Goal: Communication & Community: Answer question/provide support

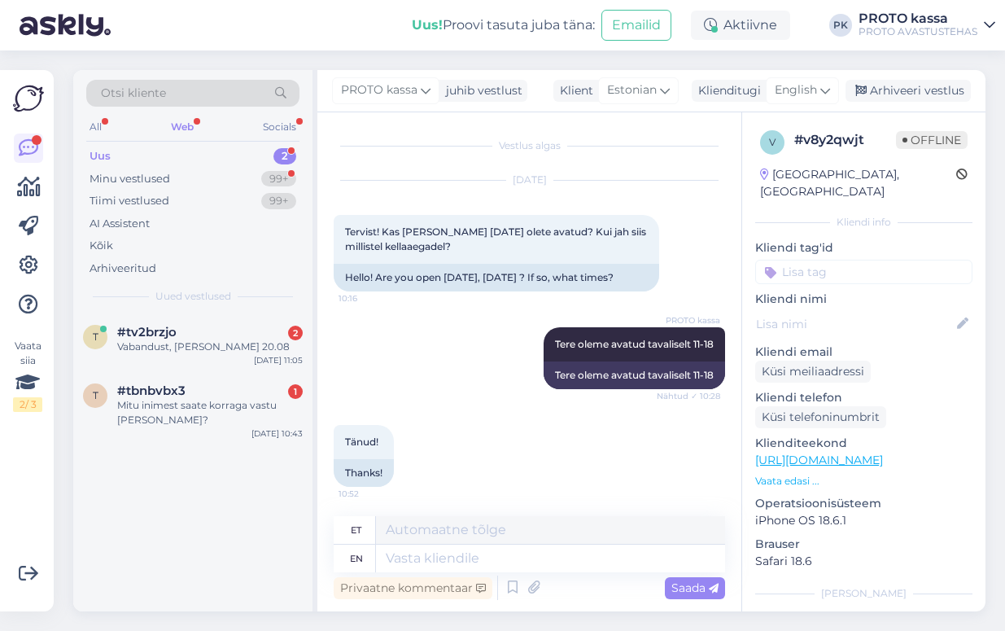
scroll to position [2, 0]
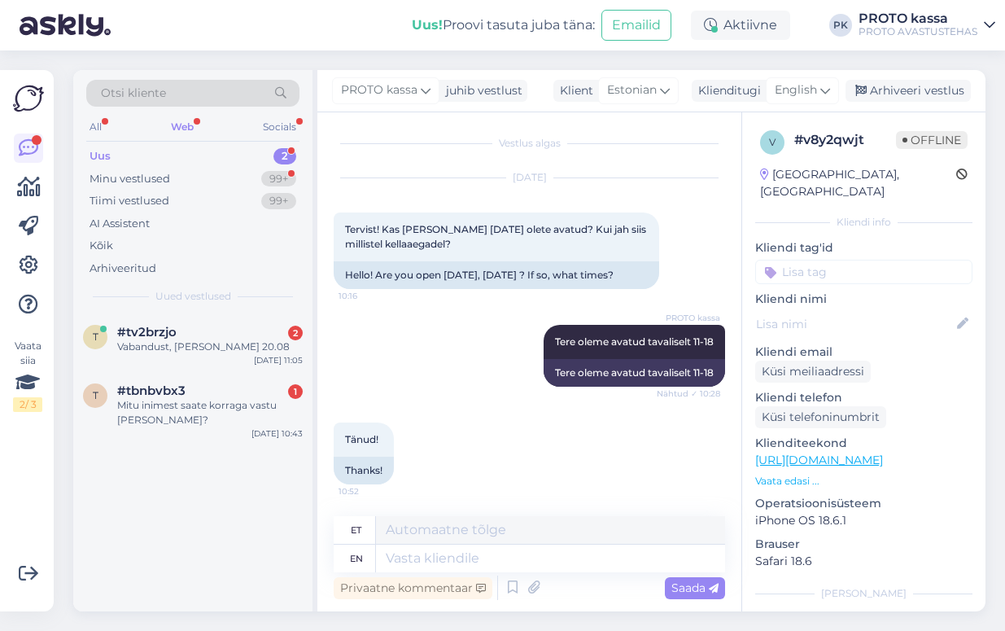
click at [191, 124] on div "Web" at bounding box center [182, 126] width 29 height 21
click at [157, 342] on div "Vabandust, [PERSON_NAME] 20.08" at bounding box center [210, 346] width 186 height 15
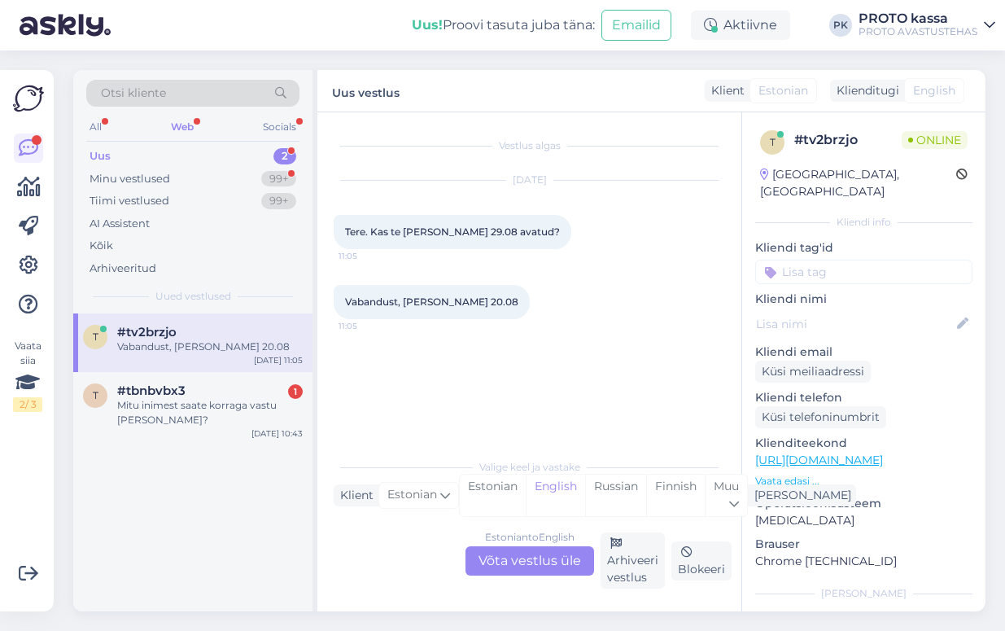
scroll to position [0, 0]
click at [517, 562] on div "Estonian to English Võta vestlus üle" at bounding box center [530, 560] width 129 height 29
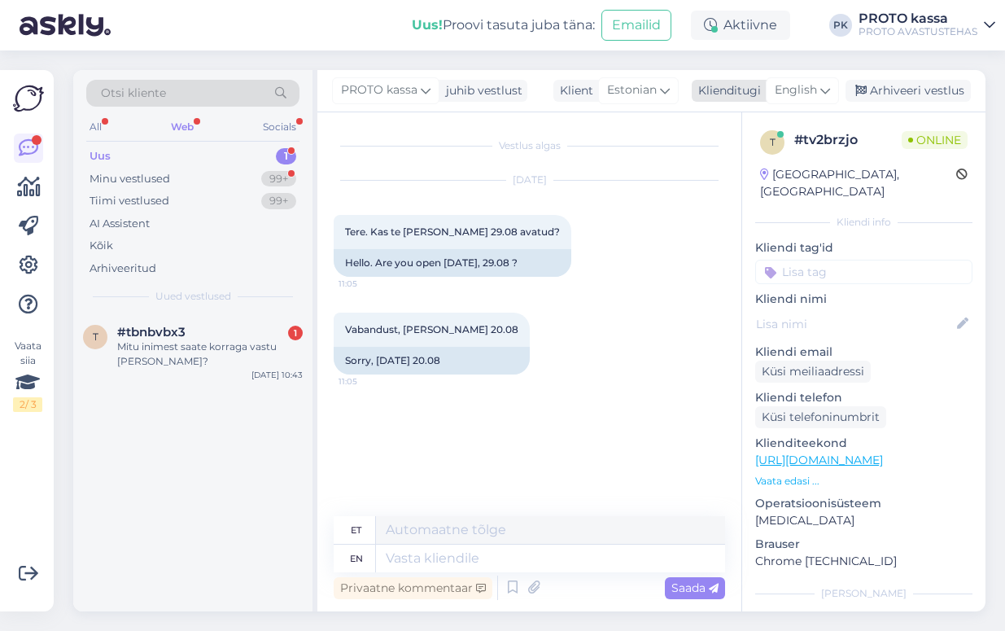
click at [808, 91] on span "English" at bounding box center [796, 90] width 42 height 18
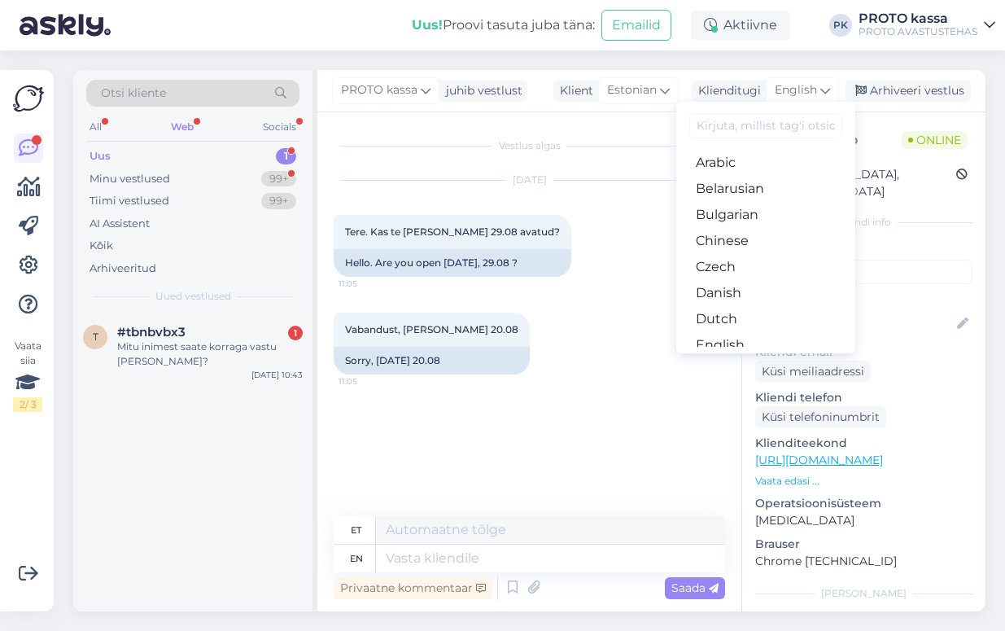
click at [733, 358] on link "Estonian" at bounding box center [765, 371] width 179 height 26
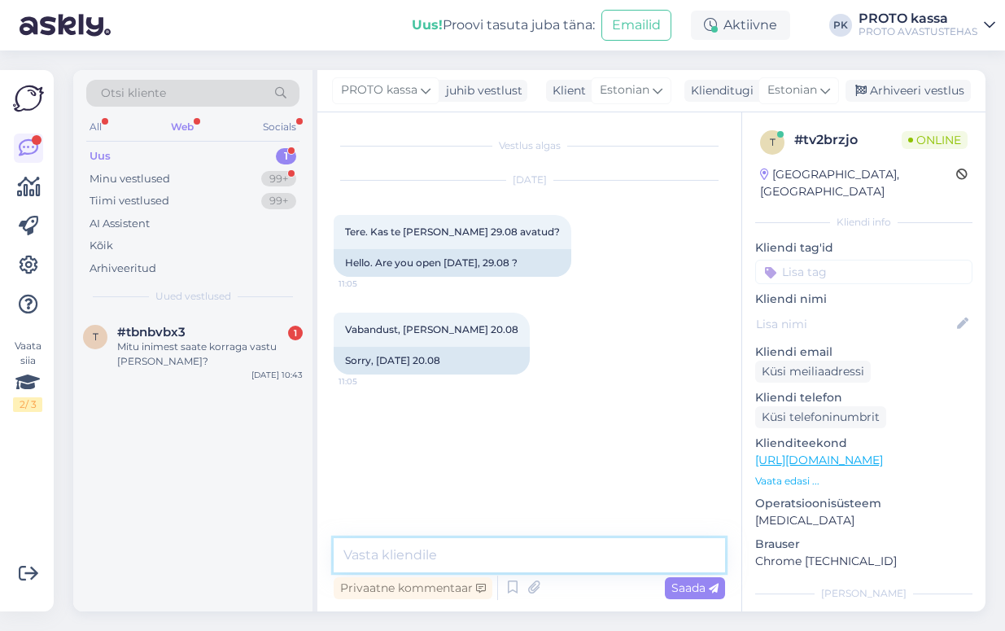
click at [385, 541] on textarea at bounding box center [529, 555] width 391 height 34
type textarea "Tere Jah [PERSON_NAME] avatud"
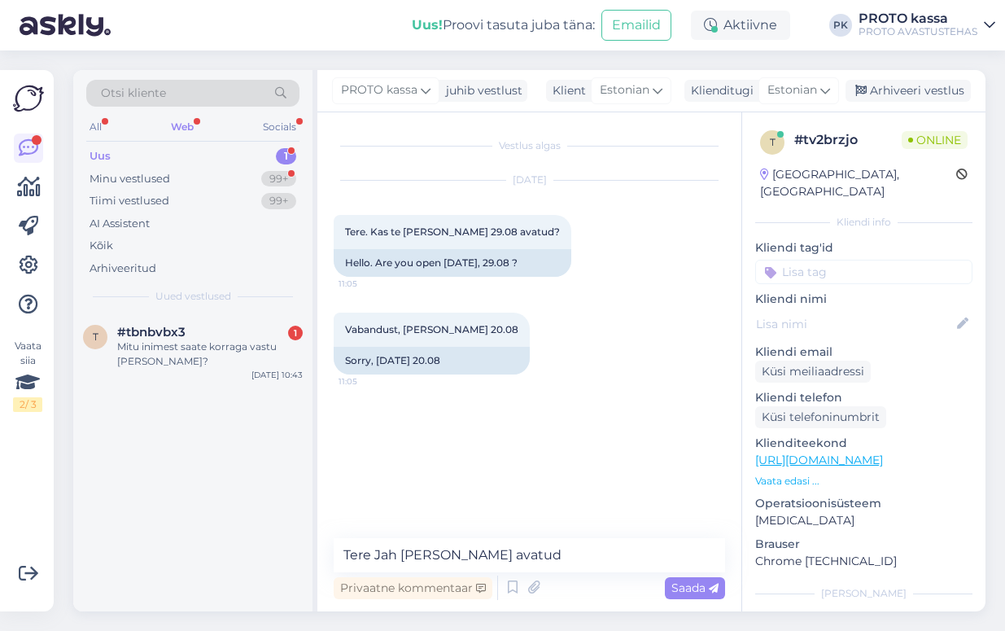
click at [694, 584] on span "Saada" at bounding box center [694, 587] width 47 height 15
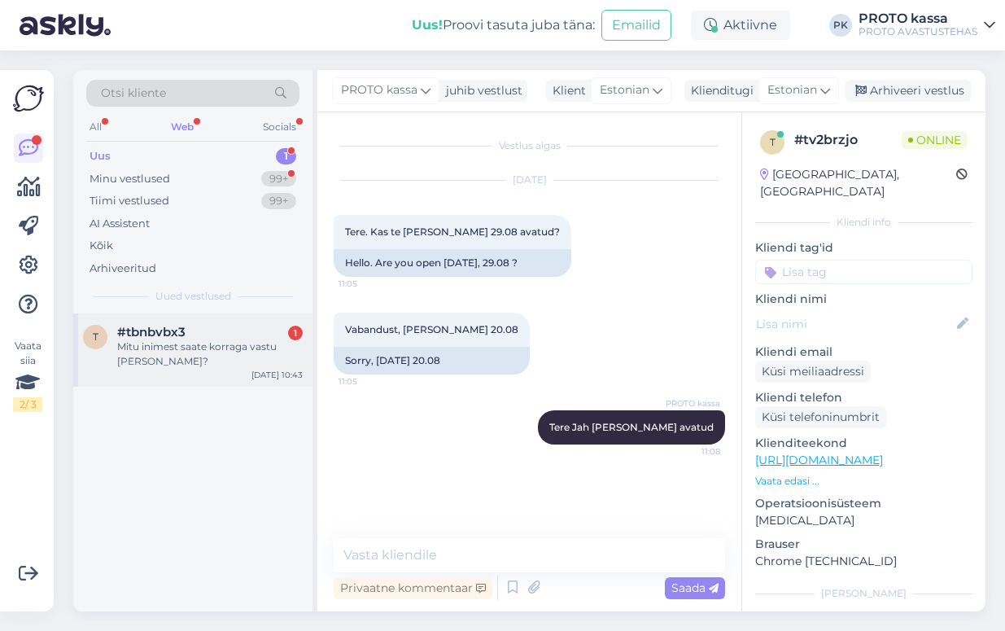
click at [156, 343] on div "Mitu inimest saate korraga vastu [PERSON_NAME]?" at bounding box center [210, 353] width 186 height 29
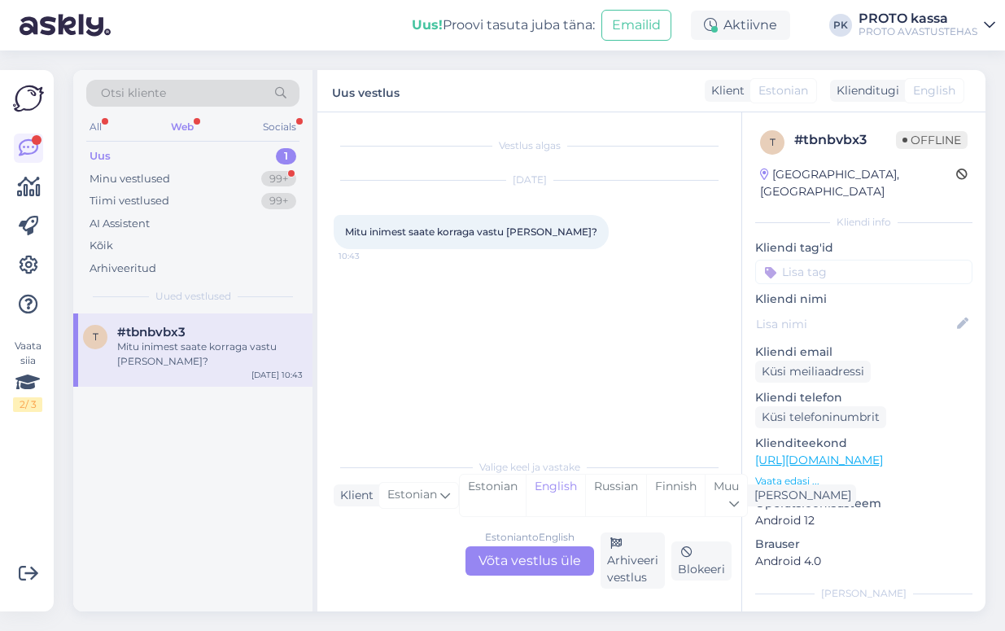
click at [546, 558] on div "Estonian to English Võta vestlus üle" at bounding box center [530, 560] width 129 height 29
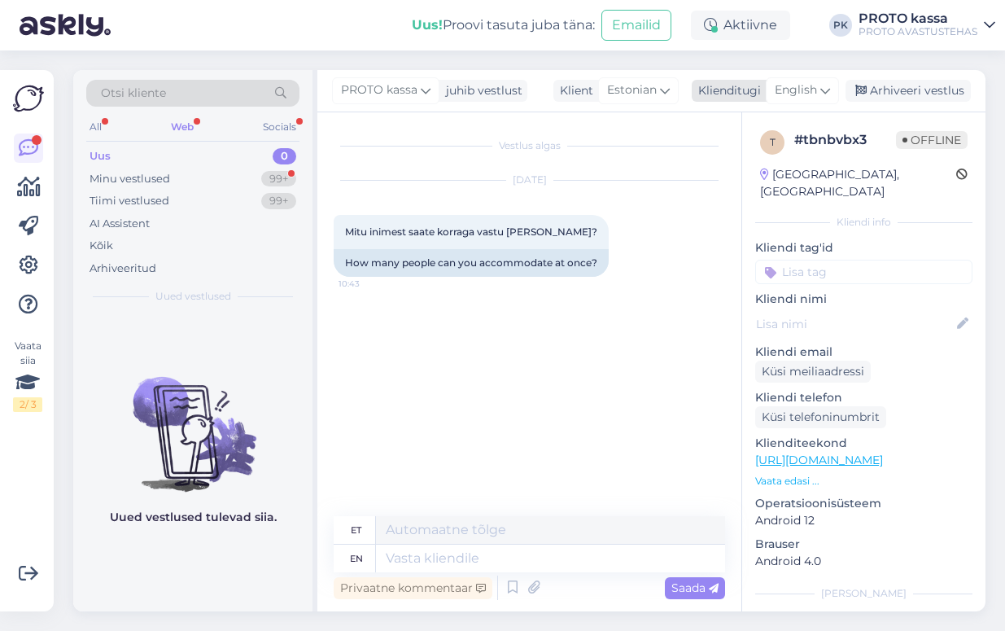
click at [792, 91] on span "English" at bounding box center [796, 90] width 42 height 18
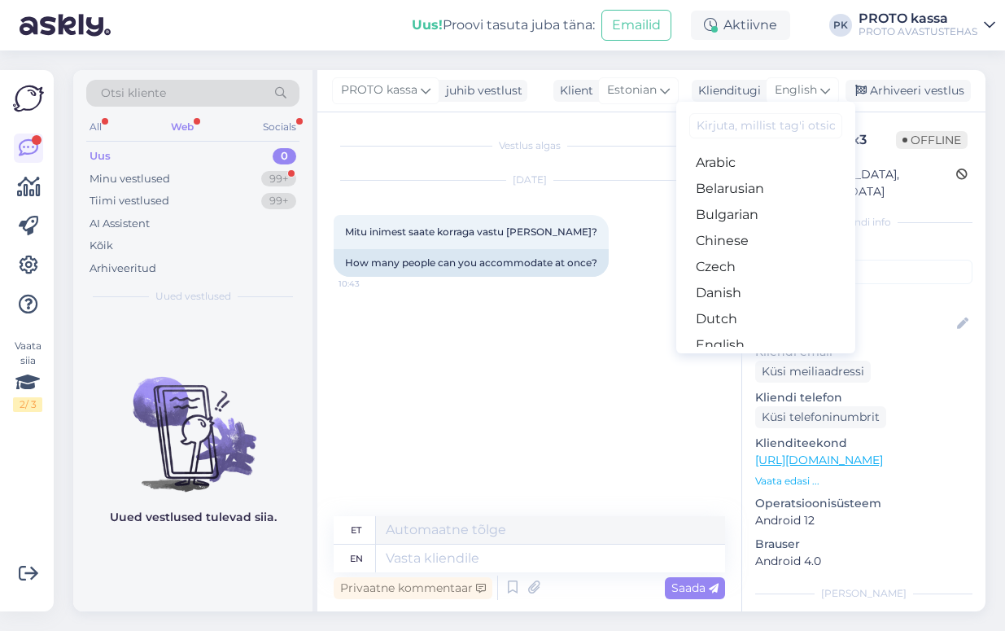
click at [733, 358] on link "Estonian" at bounding box center [765, 371] width 179 height 26
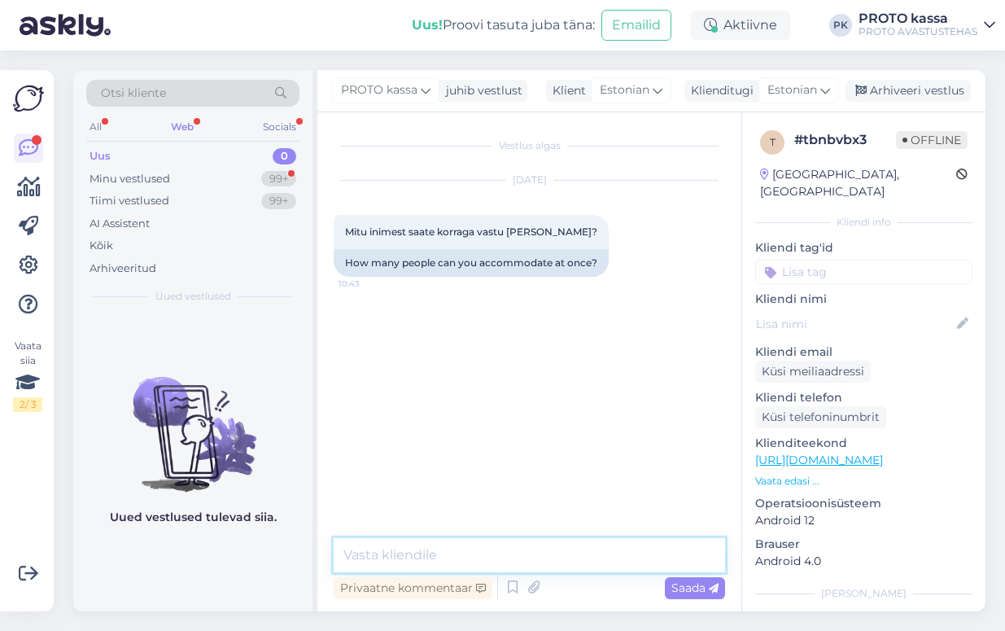
click at [392, 548] on textarea at bounding box center [529, 555] width 391 height 34
type textarea "Tere! palun täpsustage, mitmest inimesest on jutt"
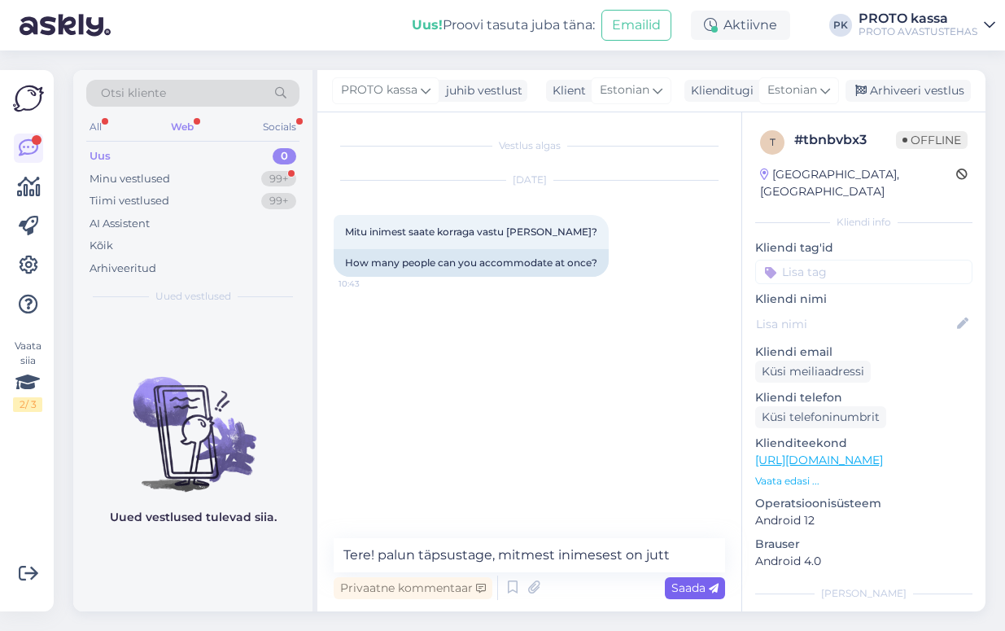
click at [693, 584] on span "Saada" at bounding box center [694, 587] width 47 height 15
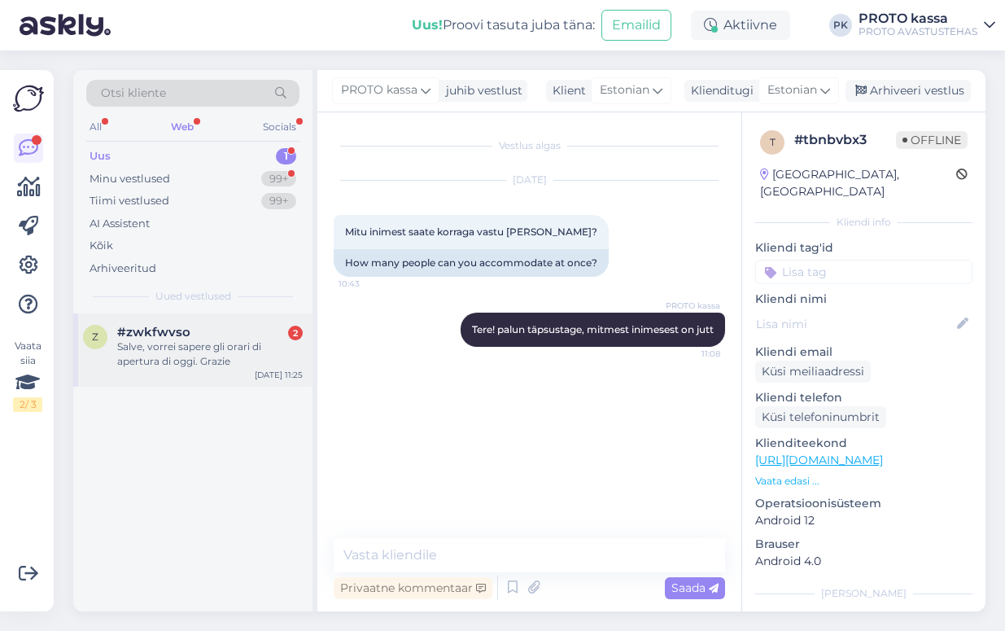
click at [164, 354] on div "Salve, vorrei sapere gli orari di apertura di oggi. Grazie" at bounding box center [210, 353] width 186 height 29
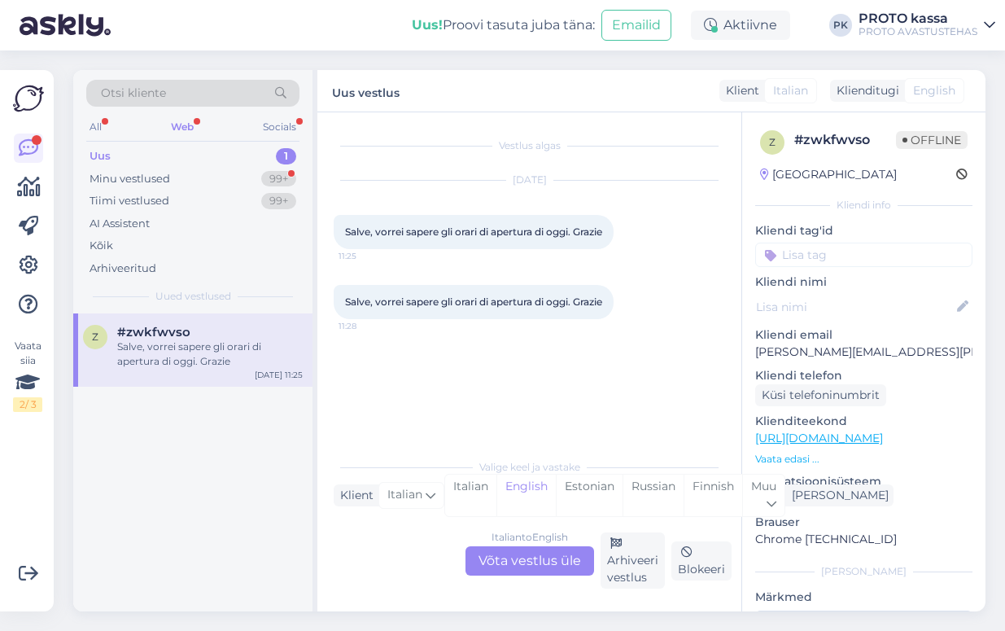
click at [562, 556] on div "Italian to English Võta vestlus üle" at bounding box center [530, 560] width 129 height 29
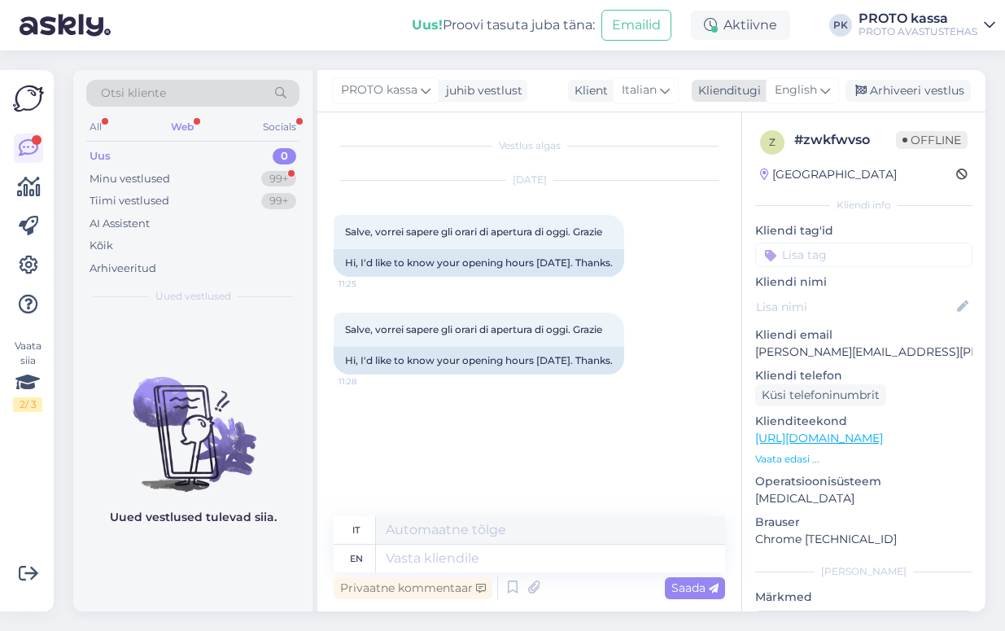
click at [816, 91] on span "English" at bounding box center [796, 90] width 42 height 18
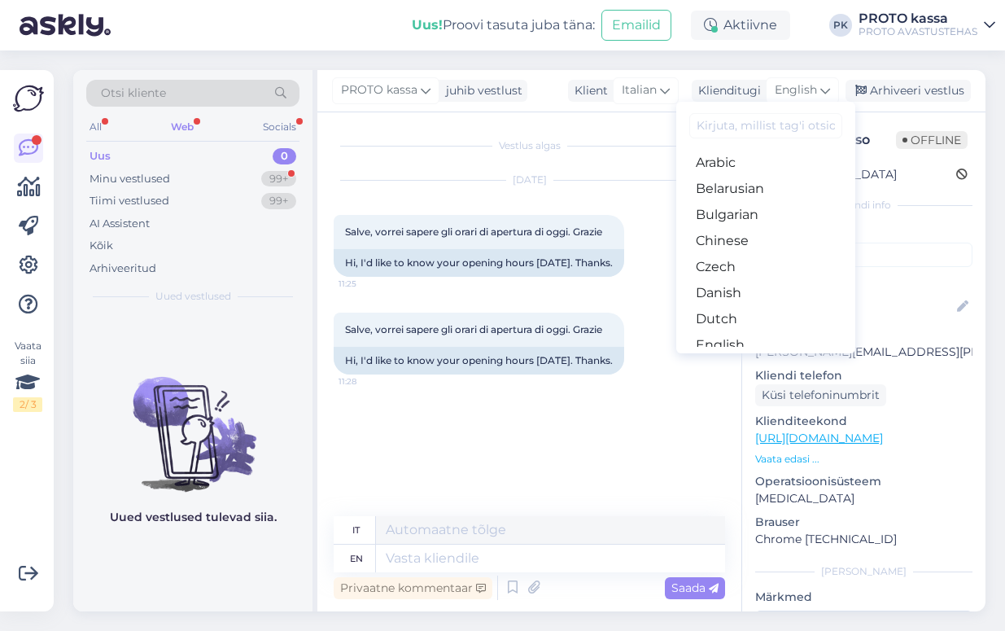
click at [720, 358] on link "Estonian" at bounding box center [765, 371] width 179 height 26
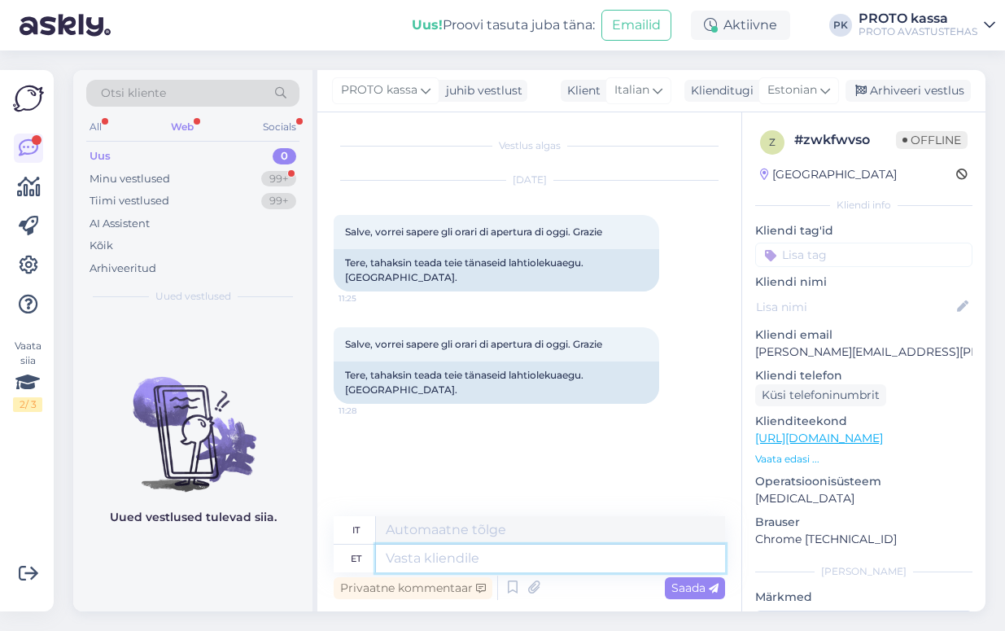
click at [408, 559] on textarea at bounding box center [550, 559] width 349 height 28
type textarea "Tewre"
type textarea "Te"
type textarea "Voi"
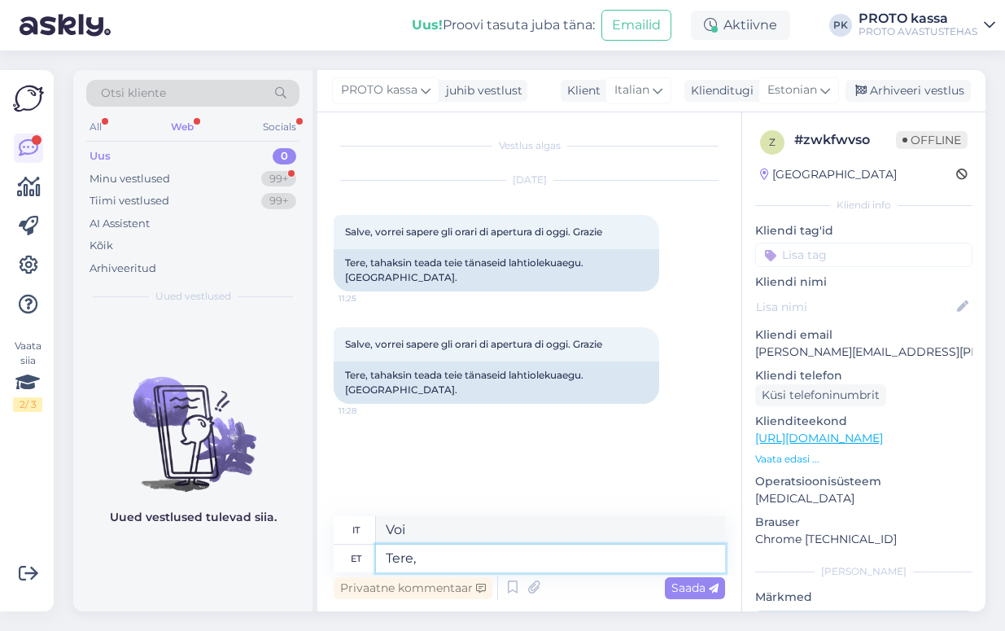
type textarea "Tere, o"
type textarea "Ciao,"
type textarea "Tere, oleme"
type textarea "Ciao, siamo"
type textarea "Tere, oleme avatud"
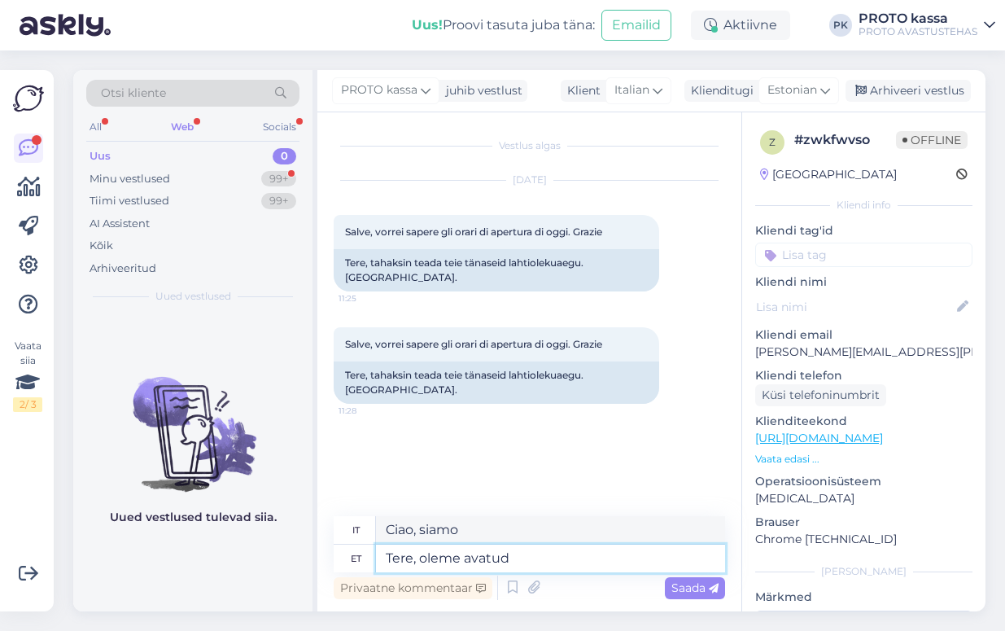
type textarea "Buongiorno, siamo aperti."
type textarea "Tere, oleme avatud 11-18"
type textarea "Ciao, siamo aperti dalle 11 alle 18"
type textarea "Tere, oleme avatud 11-18 [PERSON_NAME]"
type textarea "Ciao, oggi siamo aperti dalle 11 alle 18"
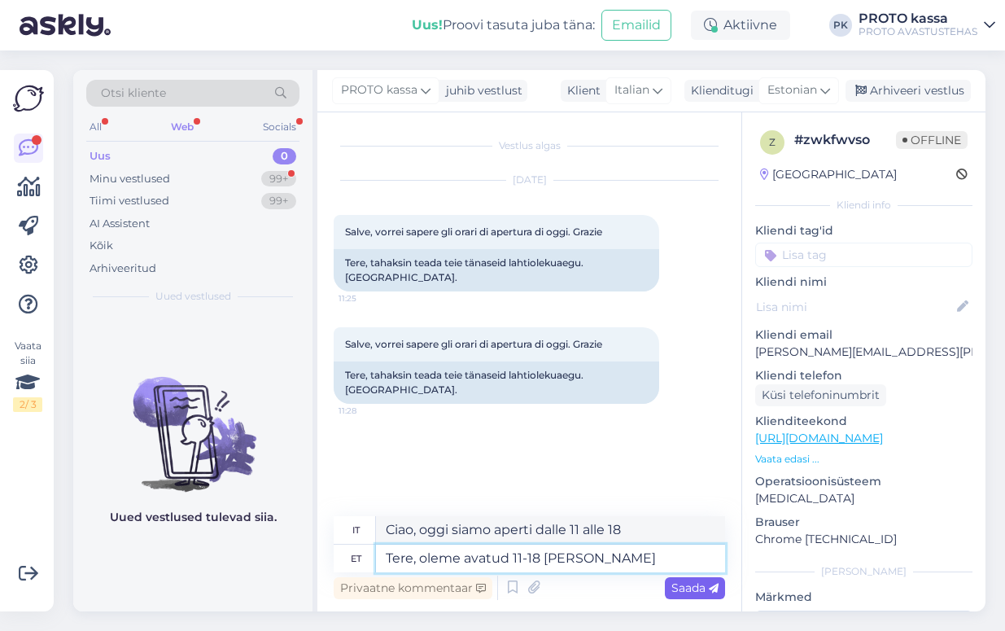
type textarea "Tere, oleme avatud 11-18 [PERSON_NAME]"
click at [681, 588] on span "Saada" at bounding box center [694, 587] width 47 height 15
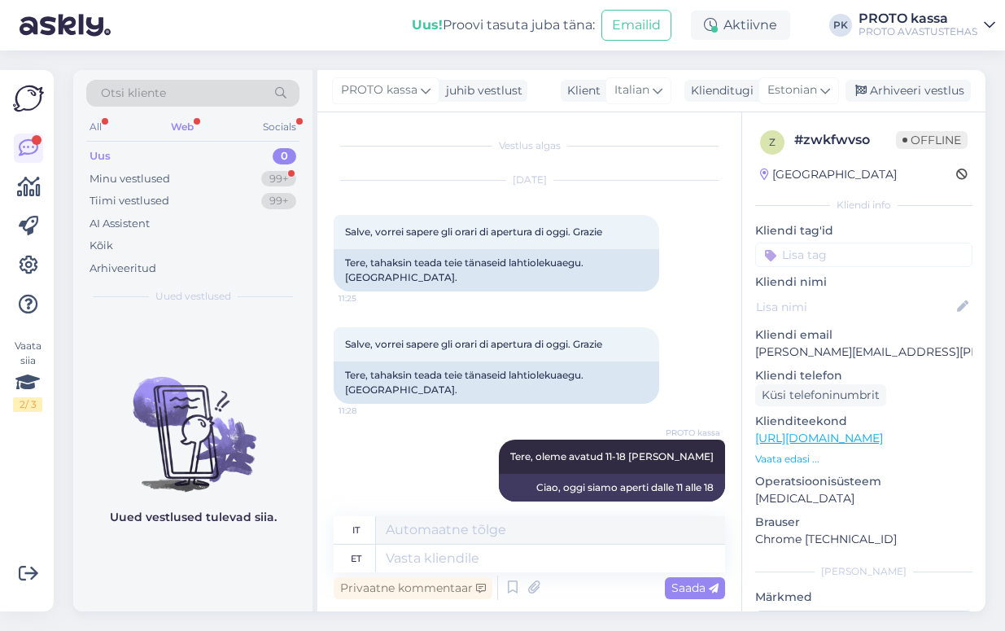
click at [181, 126] on div "Web" at bounding box center [182, 126] width 29 height 21
